Goal: Task Accomplishment & Management: Manage account settings

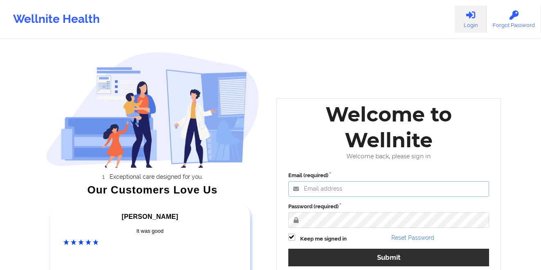
type input "[EMAIL_ADDRESS][DOMAIN_NAME]"
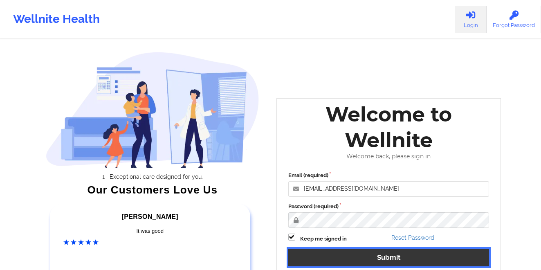
click at [342, 257] on button "Submit" at bounding box center [388, 258] width 201 height 18
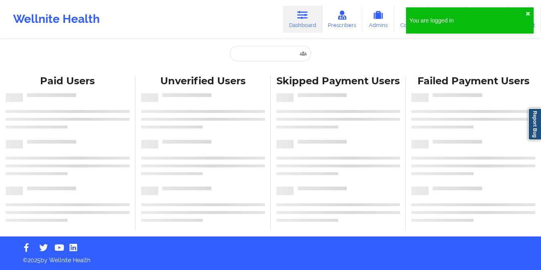
click at [523, 9] on div "You are logged in ✖︎" at bounding box center [470, 20] width 128 height 26
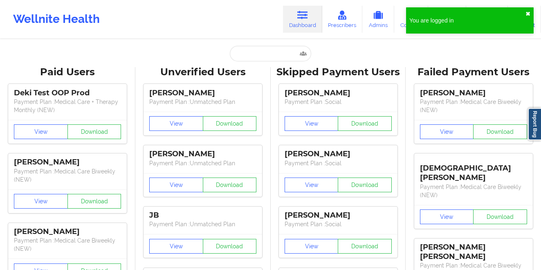
click at [528, 15] on button "✖︎" at bounding box center [528, 14] width 5 height 7
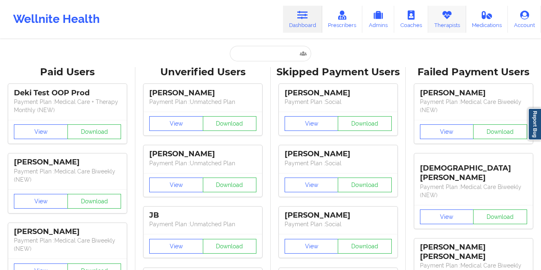
click at [452, 17] on icon at bounding box center [447, 15] width 11 height 9
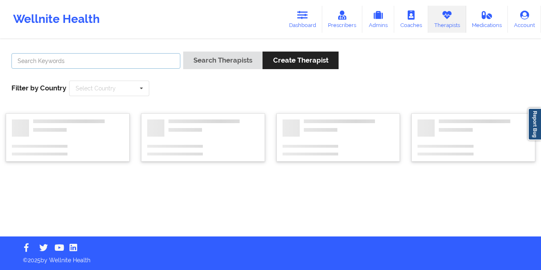
click at [109, 61] on input "text" at bounding box center [95, 61] width 169 height 16
click at [176, 99] on div "Search Therapists Create Therapist Filter by Country Select Country [GEOGRAPHIC…" at bounding box center [271, 74] width 530 height 56
click at [130, 89] on input "text" at bounding box center [109, 88] width 79 height 15
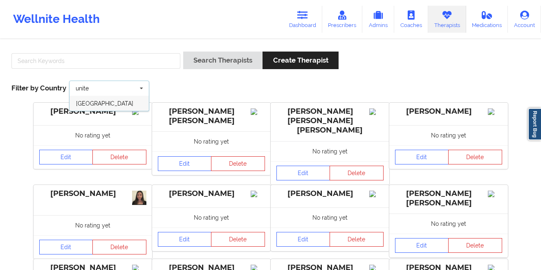
type input "unite"
click at [105, 101] on span "[GEOGRAPHIC_DATA]" at bounding box center [104, 103] width 57 height 7
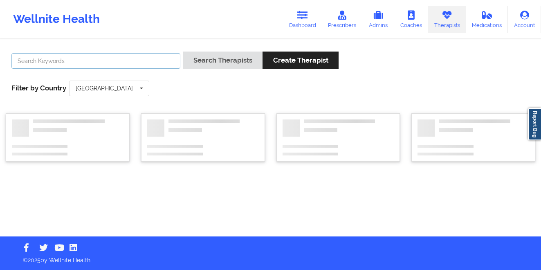
click at [101, 57] on input "text" at bounding box center [95, 61] width 169 height 16
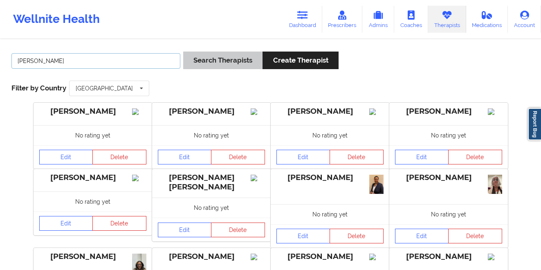
type input "[PERSON_NAME]"
click at [237, 61] on button "Search Therapists" at bounding box center [222, 61] width 79 height 18
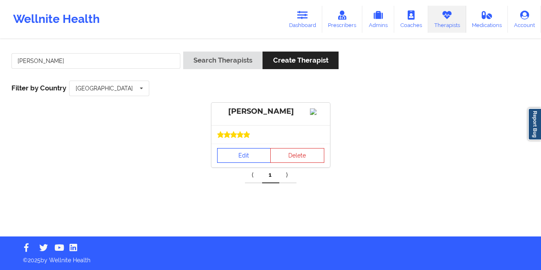
click at [252, 160] on link "Edit" at bounding box center [244, 155] width 54 height 15
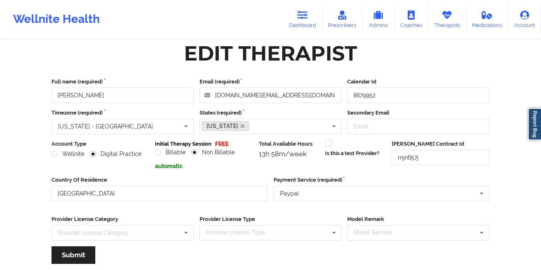
scroll to position [4, 0]
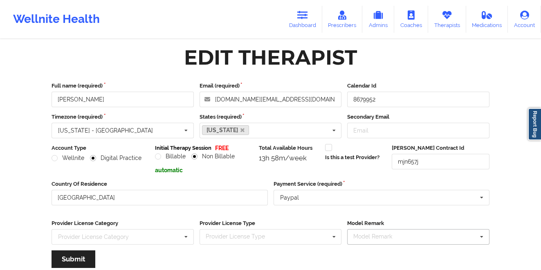
click at [414, 236] on div "Model Remark Old ($40 - $60) Scale Hybrid St. [PERSON_NAME] Combo Associates Ph…" at bounding box center [418, 237] width 142 height 16
click at [526, 213] on div "Wellnite Health Dashboard Prescribers Admins Coaches Therapists Medications Acc…" at bounding box center [270, 166] width 541 height 340
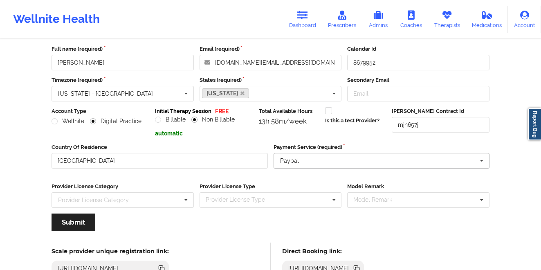
scroll to position [103, 0]
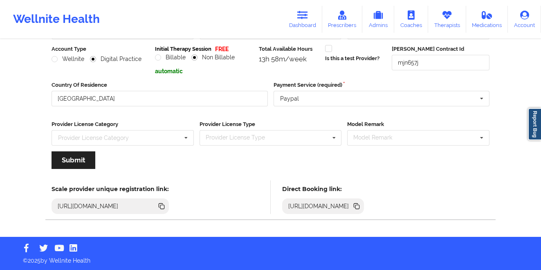
click at [166, 207] on icon at bounding box center [161, 206] width 9 height 9
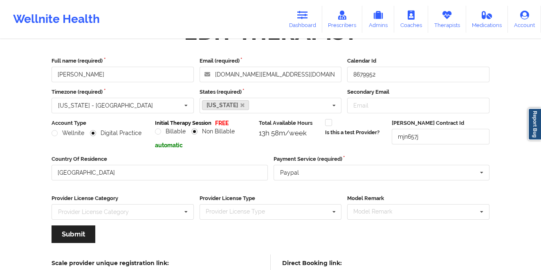
scroll to position [28, 0]
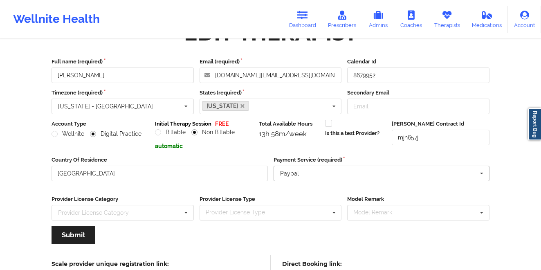
click at [359, 172] on input "text" at bounding box center [382, 173] width 216 height 15
click at [352, 135] on label "Is this a test Provider?" at bounding box center [352, 133] width 54 height 8
click at [332, 127] on input "Is this a test Provider?" at bounding box center [328, 123] width 7 height 7
checkbox input "true"
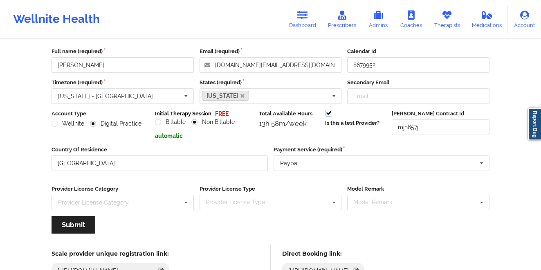
scroll to position [0, 0]
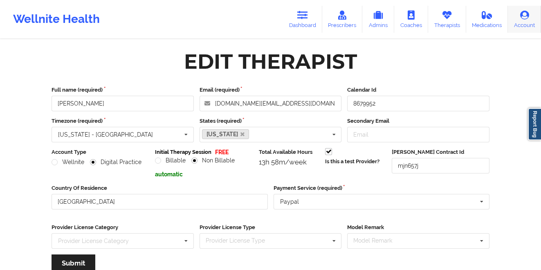
click at [526, 24] on link "Account" at bounding box center [524, 19] width 33 height 27
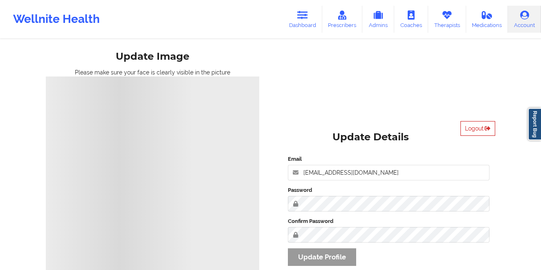
click at [472, 128] on button "Logout" at bounding box center [478, 128] width 35 height 15
